Goal: Navigation & Orientation: Find specific page/section

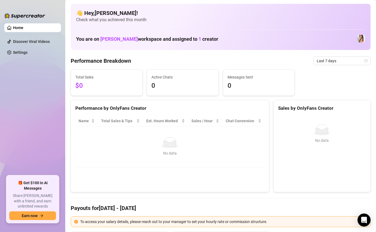
click at [32, 46] on ul "Home Discover Viral Videos Settings" at bounding box center [32, 97] width 56 height 152
click at [27, 50] on link "Settings" at bounding box center [20, 52] width 14 height 4
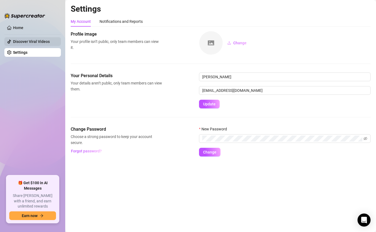
click at [27, 43] on link "Discover Viral Videos" at bounding box center [31, 41] width 37 height 4
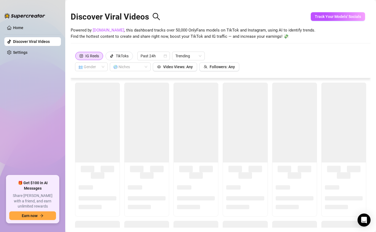
click at [27, 23] on ul "Home Discover Viral Videos Settings" at bounding box center [32, 97] width 56 height 152
click at [21, 29] on link "Home" at bounding box center [18, 28] width 10 height 4
